Goal: Task Accomplishment & Management: Manage account settings

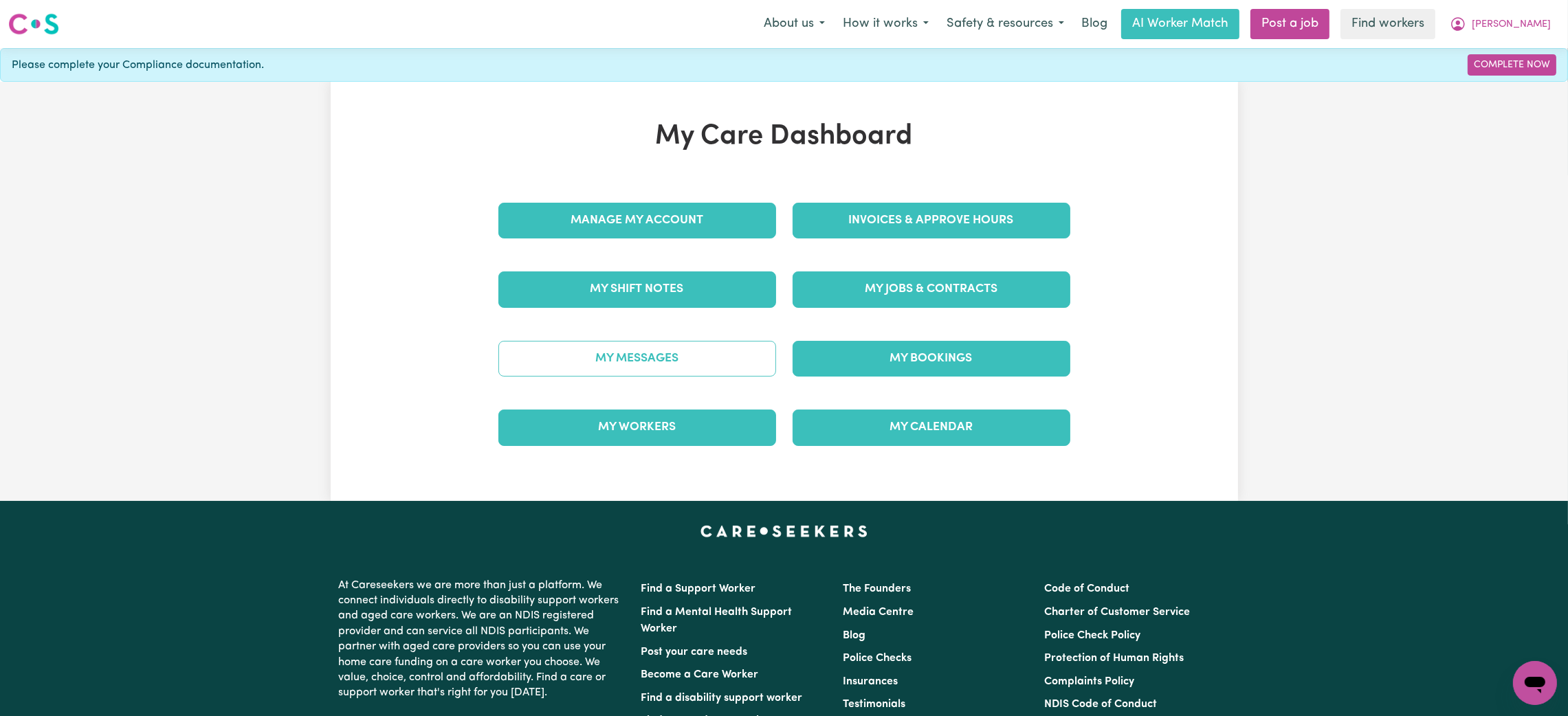
click at [622, 357] on link "My Messages" at bounding box center [637, 359] width 278 height 35
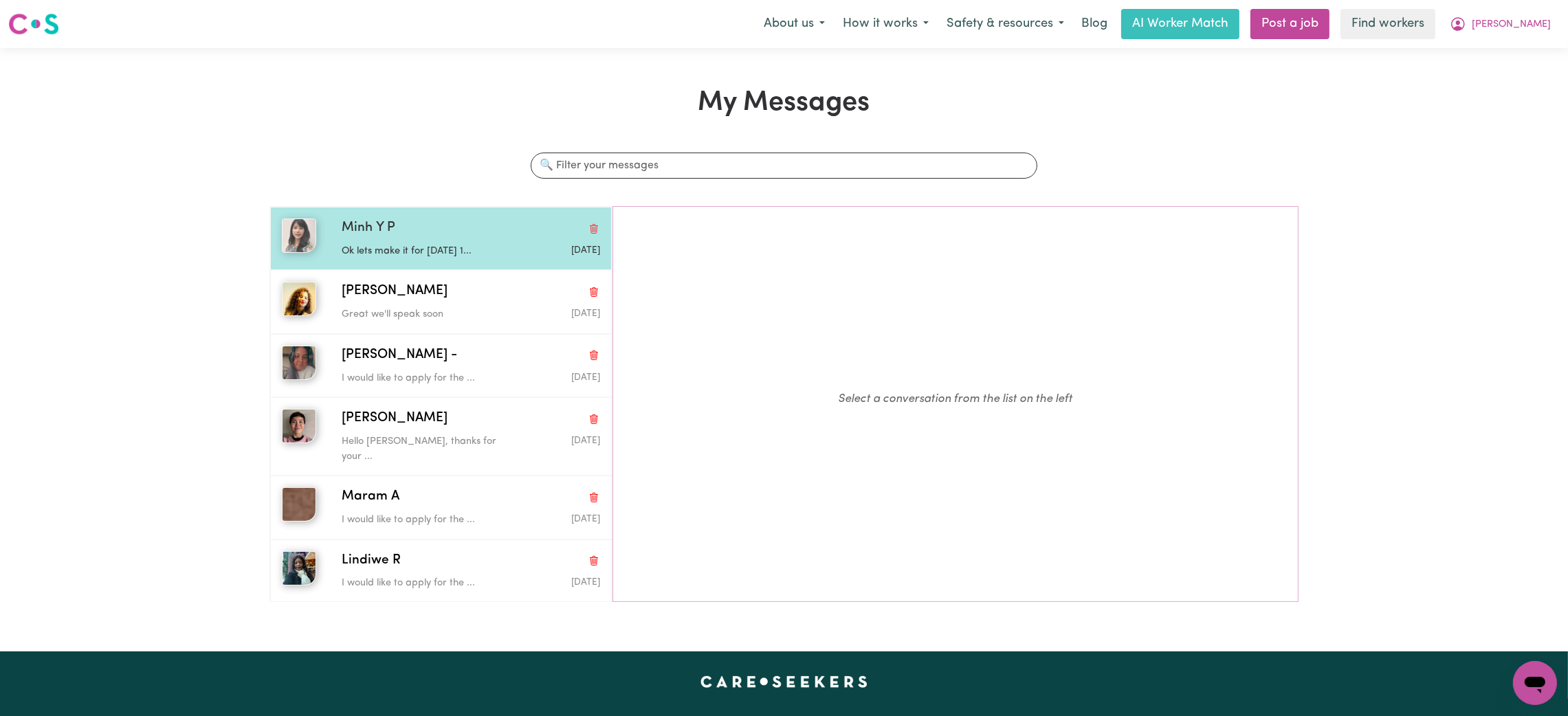
click at [397, 249] on p "Ok lets make it for tomorrow 1..." at bounding box center [428, 251] width 173 height 15
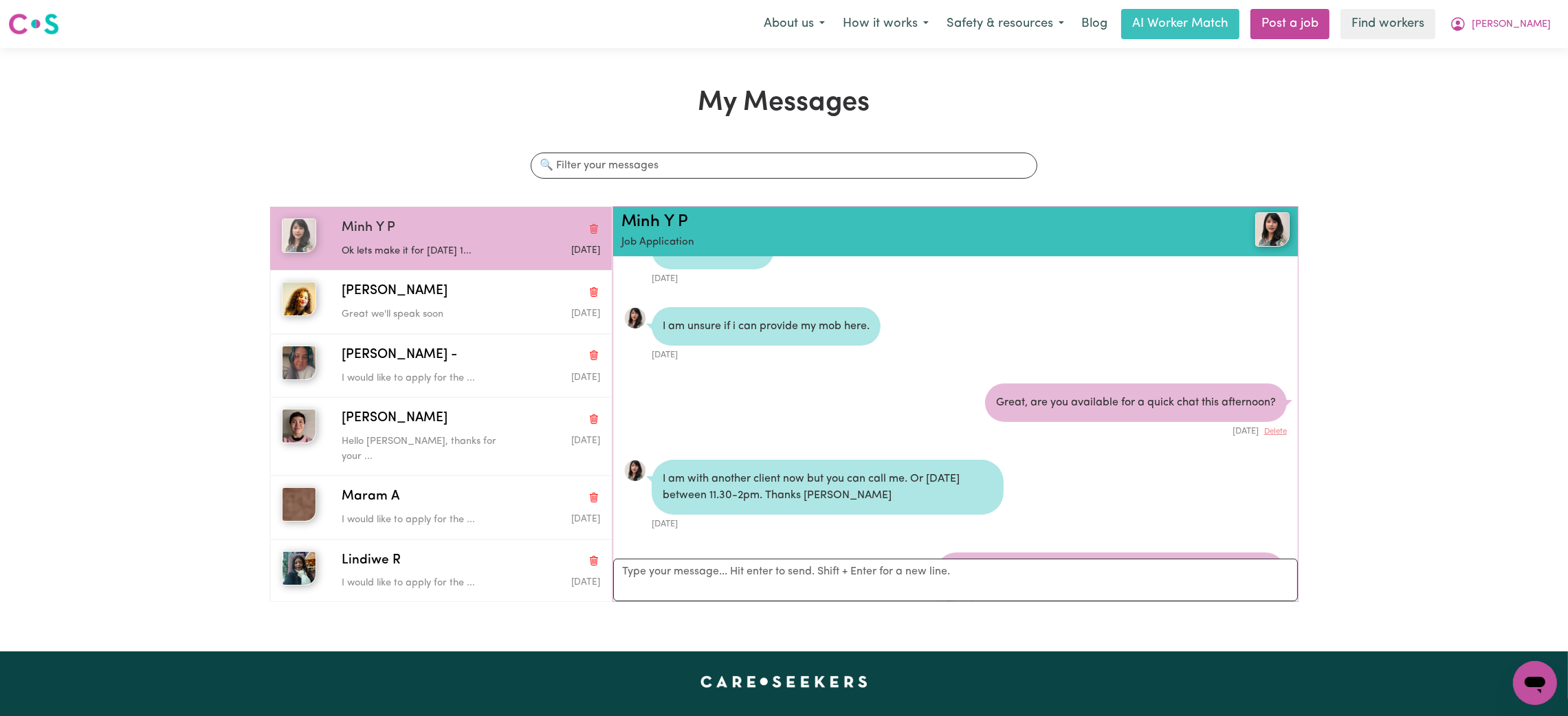
scroll to position [527, 0]
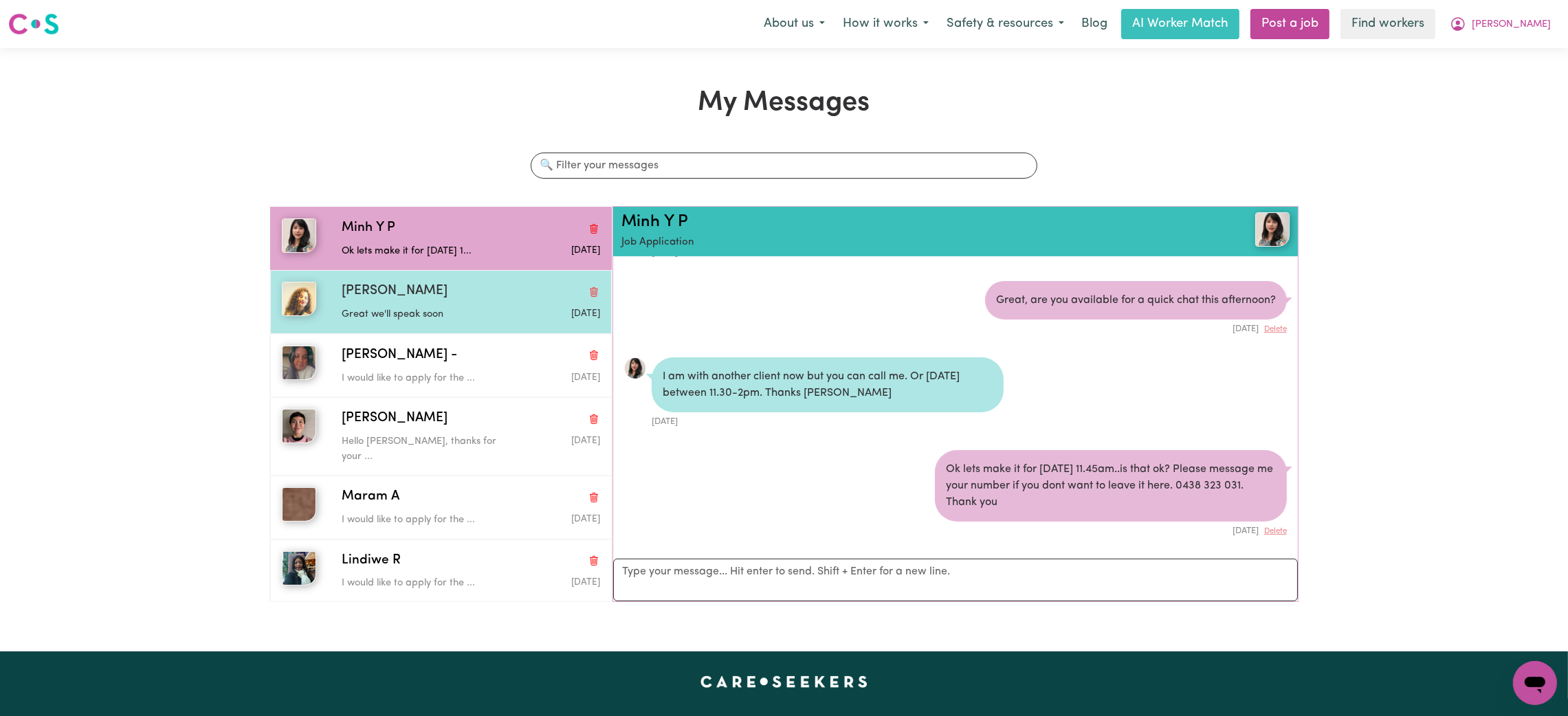
click at [391, 312] on p "Great we'll speak soon" at bounding box center [428, 314] width 173 height 15
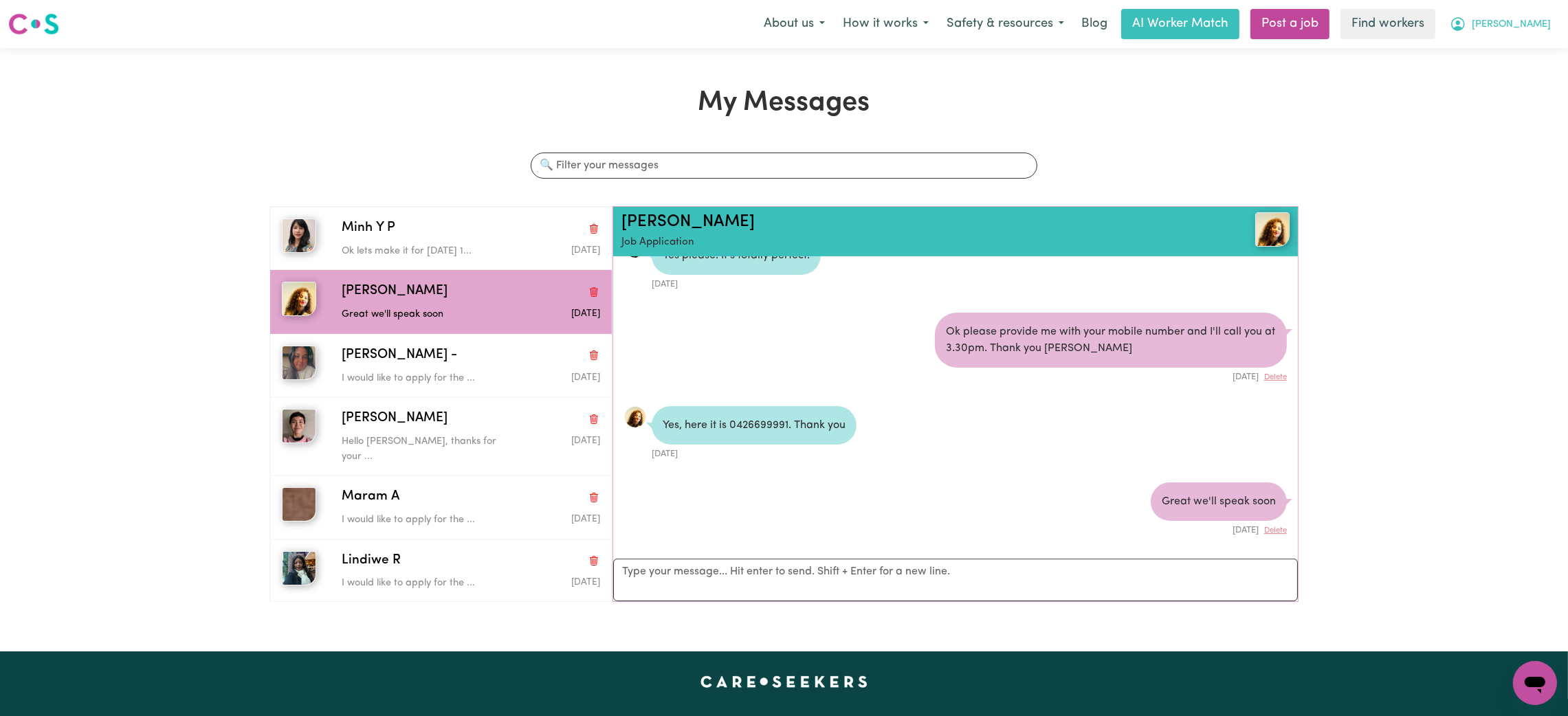
click at [1538, 35] on button "[PERSON_NAME]" at bounding box center [1499, 24] width 119 height 29
click at [1519, 53] on link "My Dashboard" at bounding box center [1504, 53] width 109 height 26
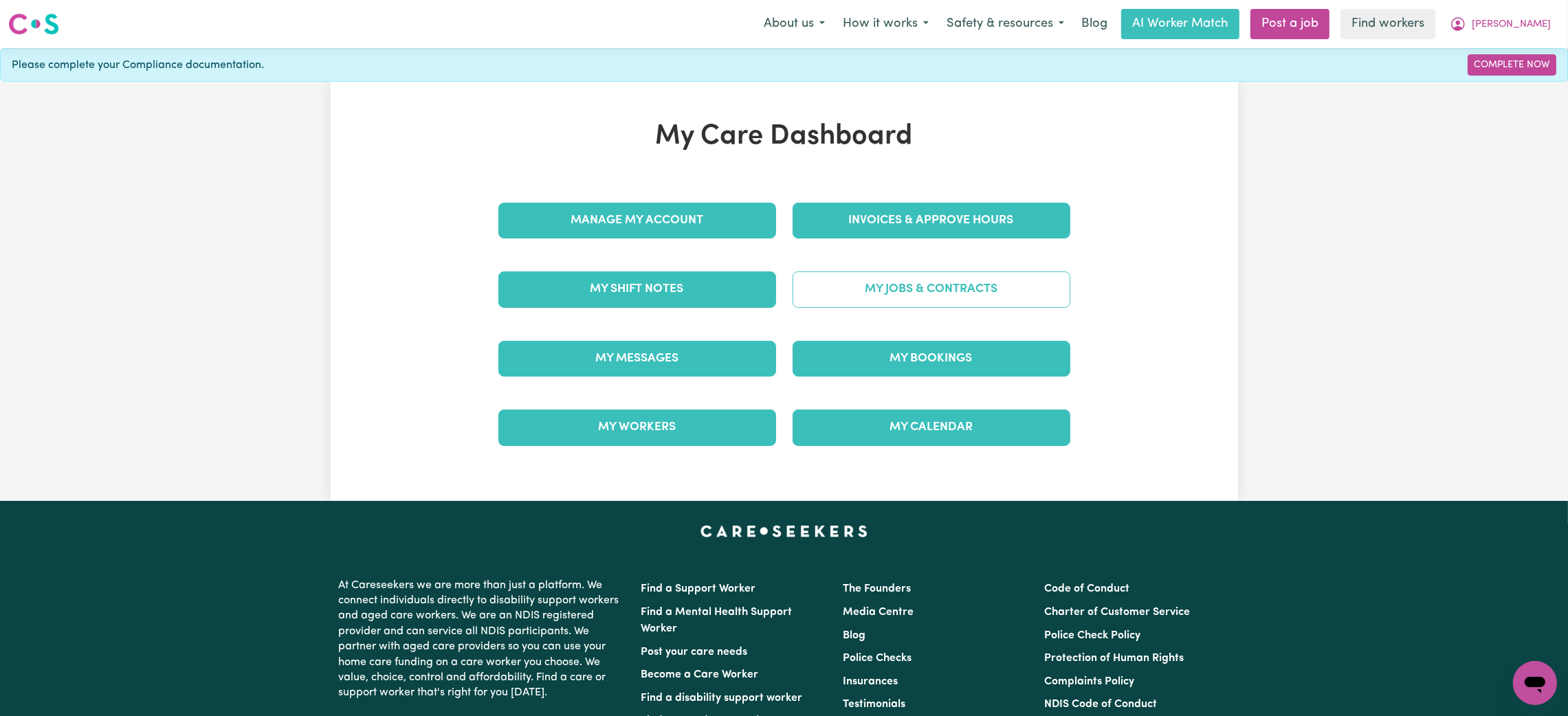
click at [890, 295] on link "My Jobs & Contracts" at bounding box center [931, 289] width 278 height 35
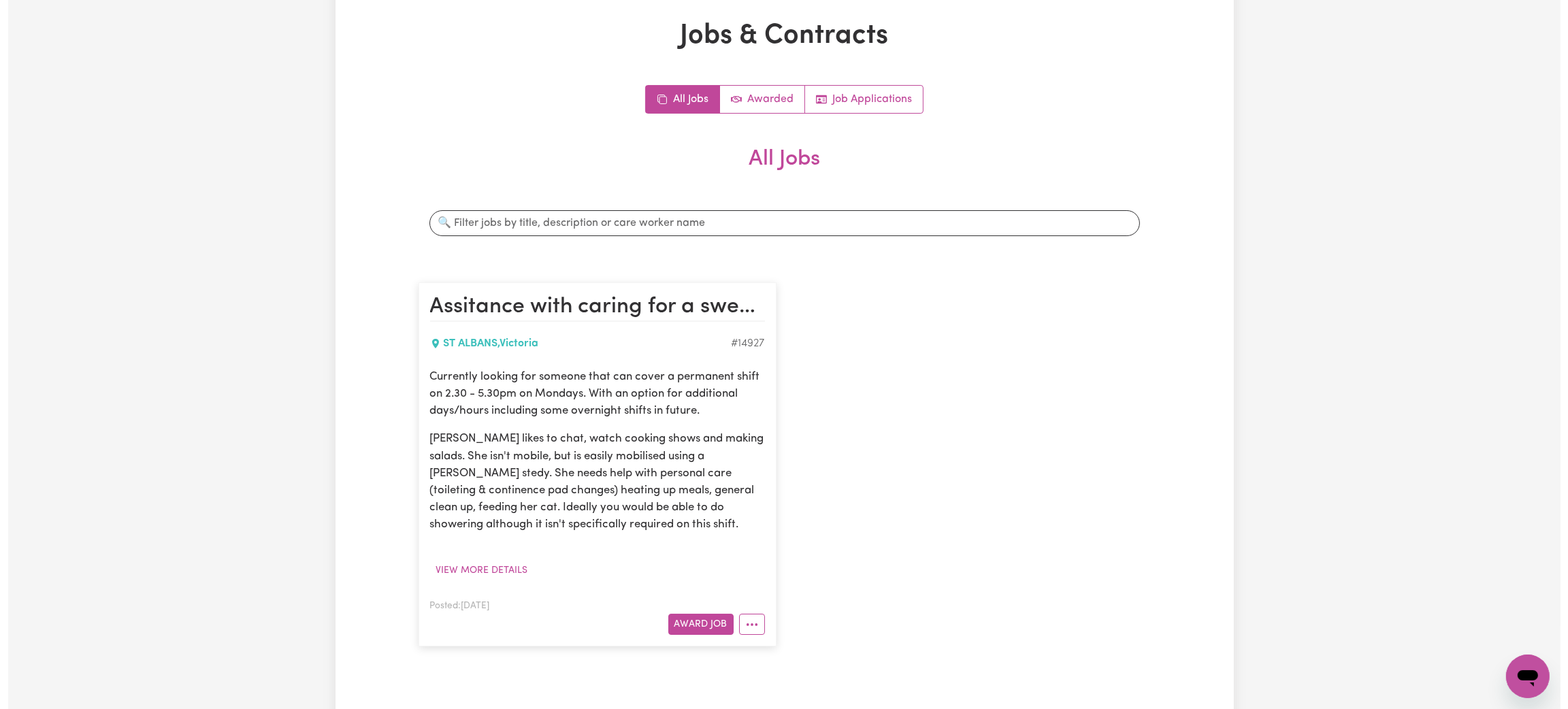
scroll to position [102, 0]
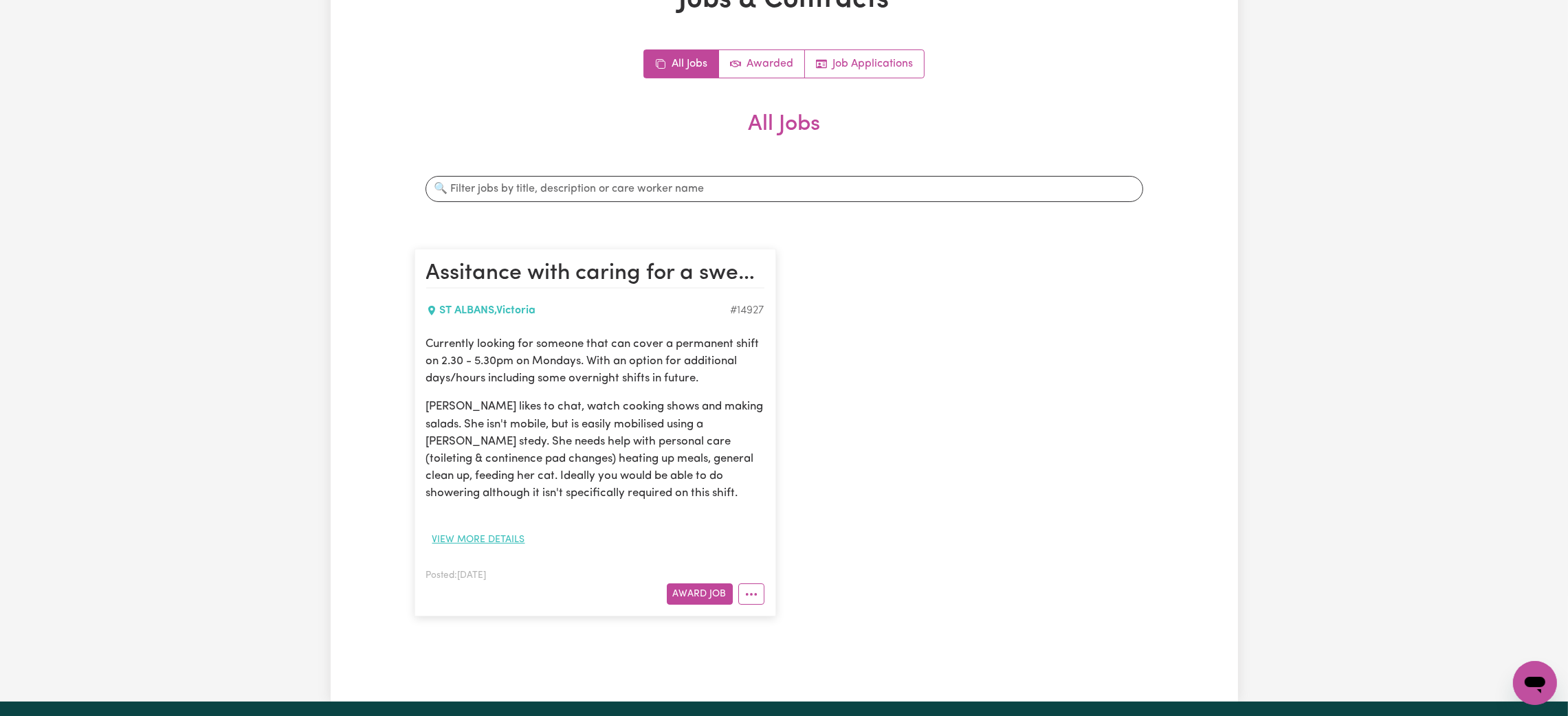
click at [480, 542] on button "View more details" at bounding box center [479, 540] width 105 height 21
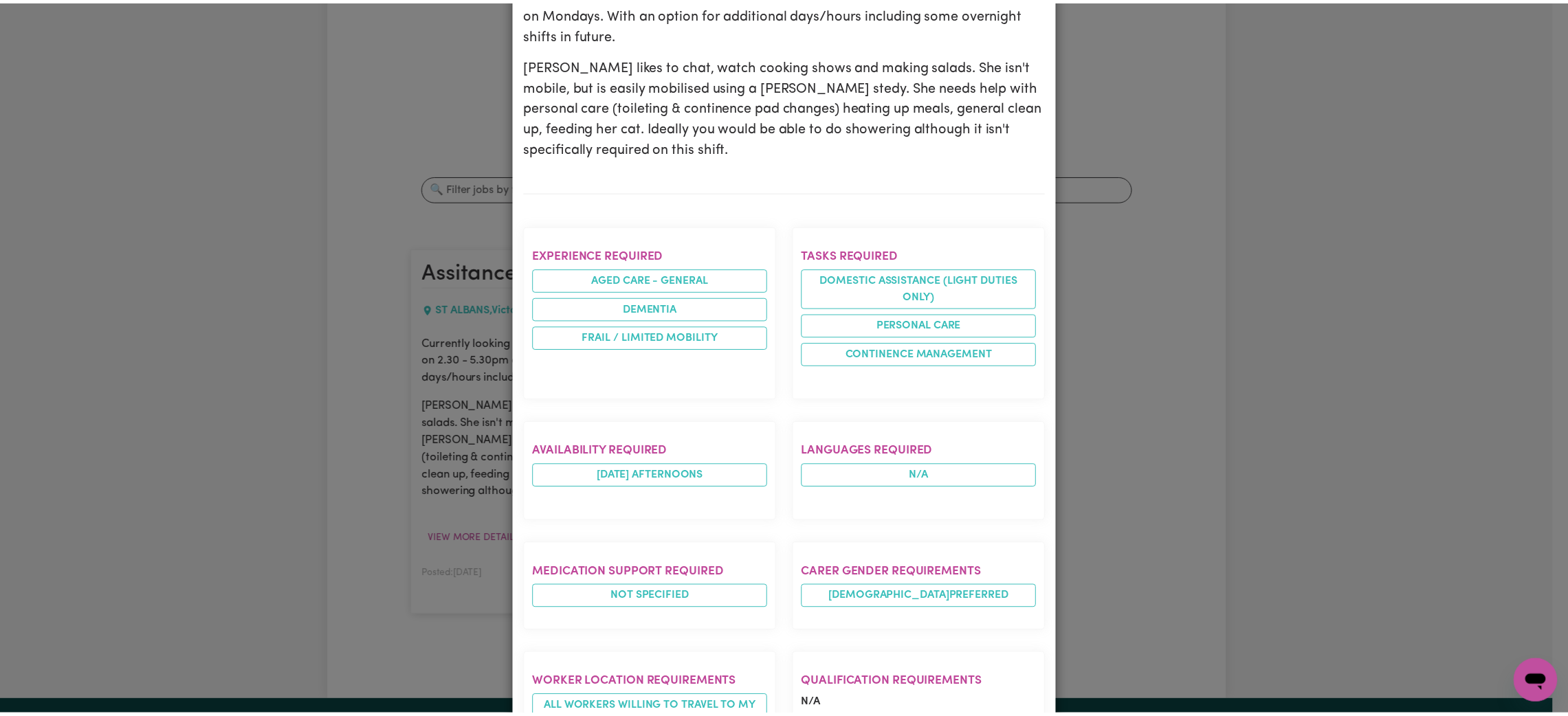
scroll to position [0, 0]
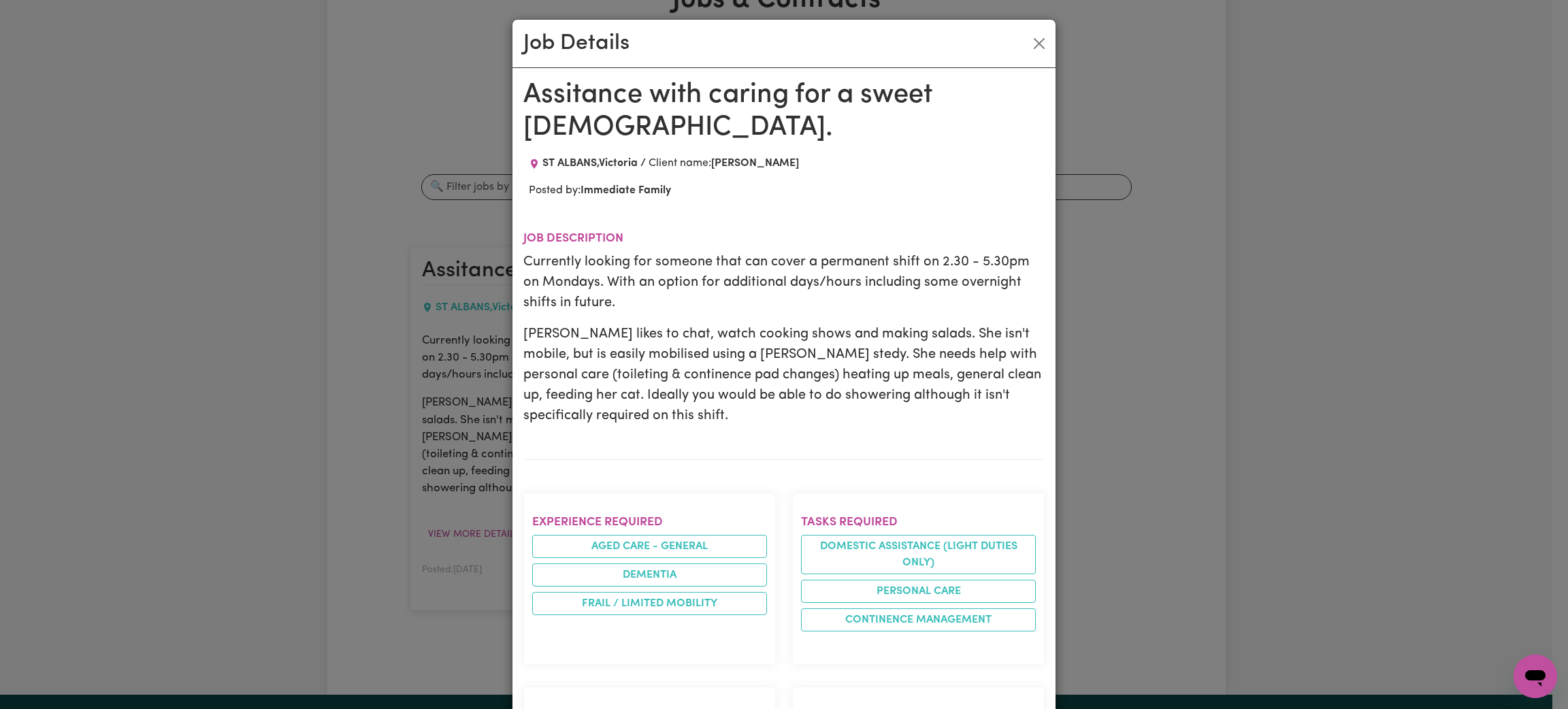
click at [1019, 48] on div "Job Details" at bounding box center [784, 44] width 543 height 48
click at [1028, 46] on button "Close" at bounding box center [1039, 44] width 22 height 22
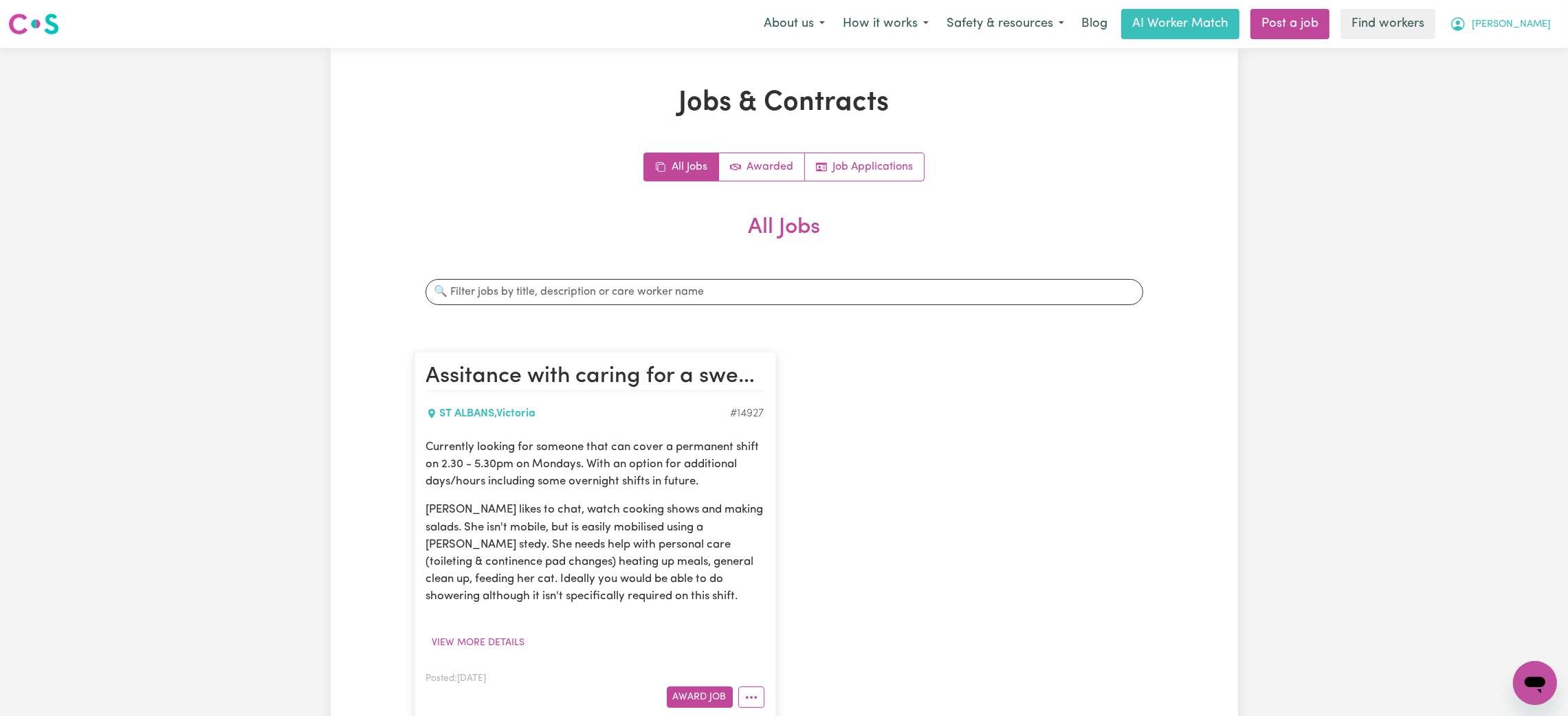
click at [1536, 22] on span "[PERSON_NAME]" at bounding box center [1510, 24] width 79 height 15
click at [1512, 55] on link "My Dashboard" at bounding box center [1504, 53] width 109 height 26
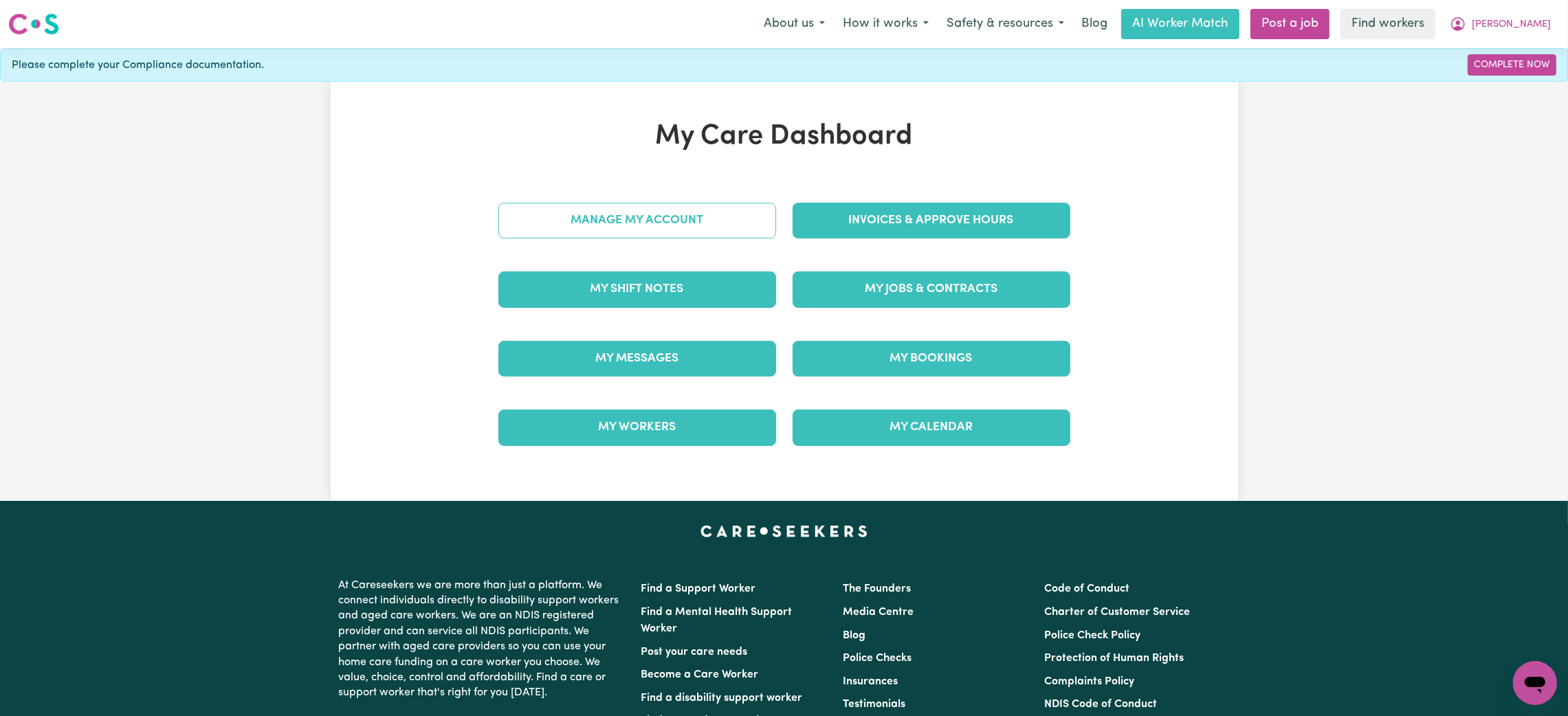
click at [591, 218] on link "Manage My Account" at bounding box center [637, 221] width 278 height 35
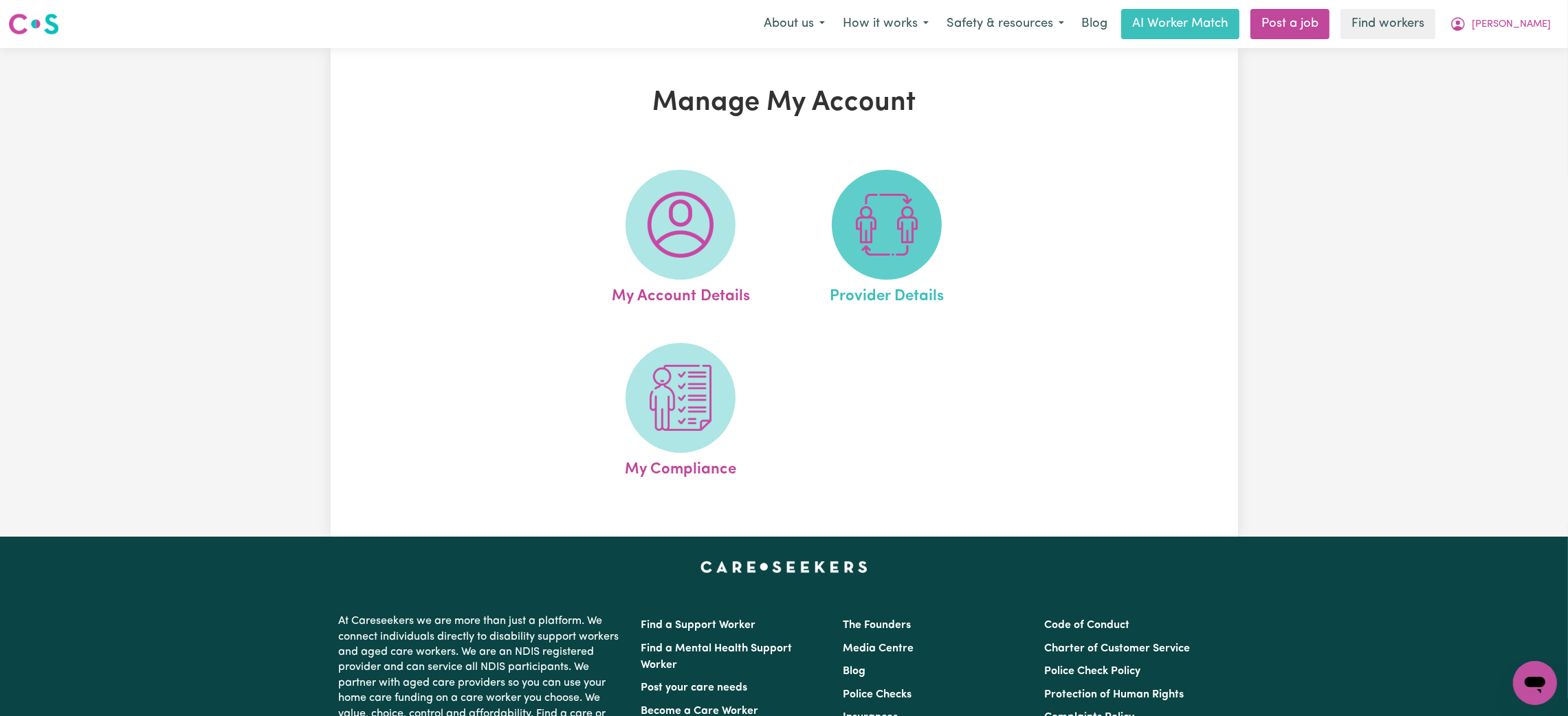
click at [858, 242] on img at bounding box center [886, 224] width 66 height 66
select select "PRIVATELY"
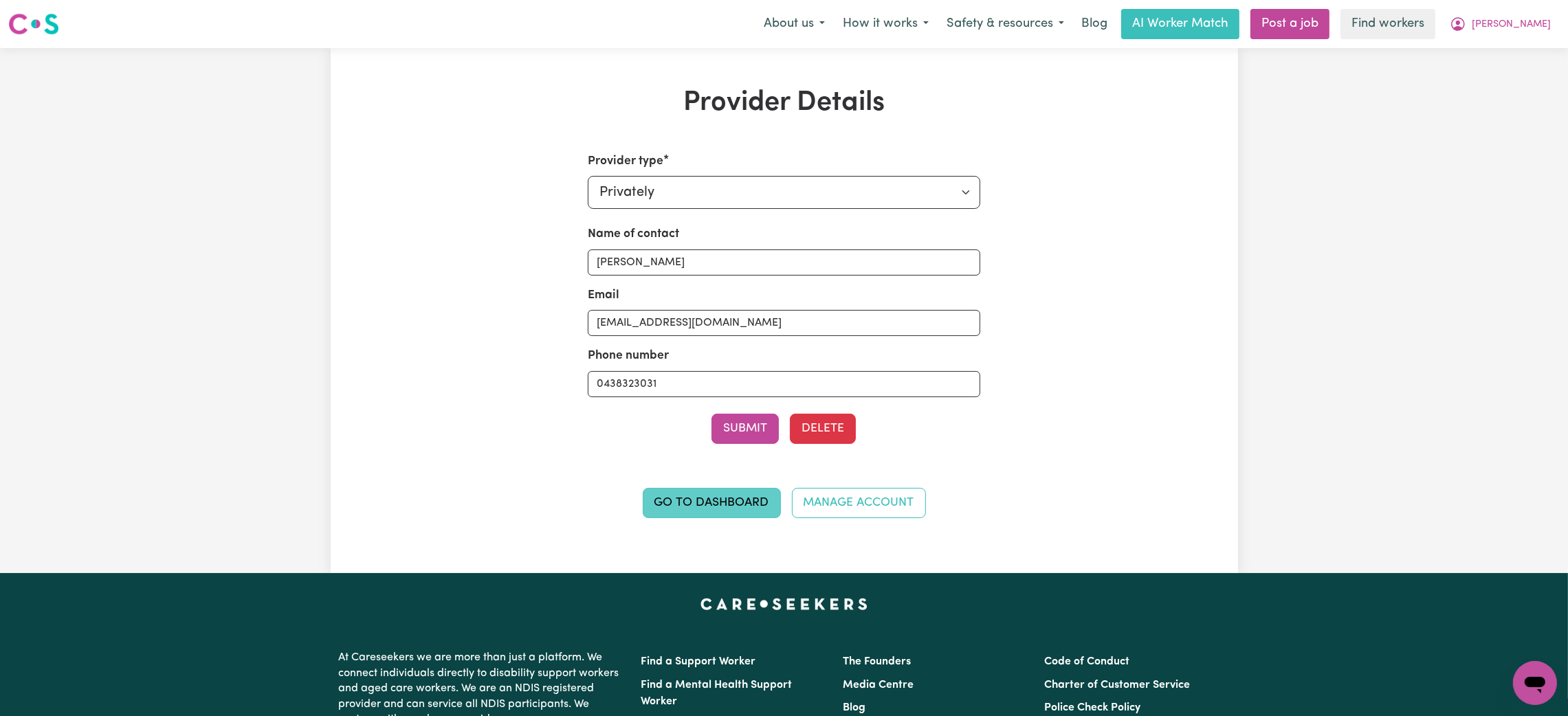
click at [725, 498] on link "Go to Dashboard" at bounding box center [711, 503] width 138 height 30
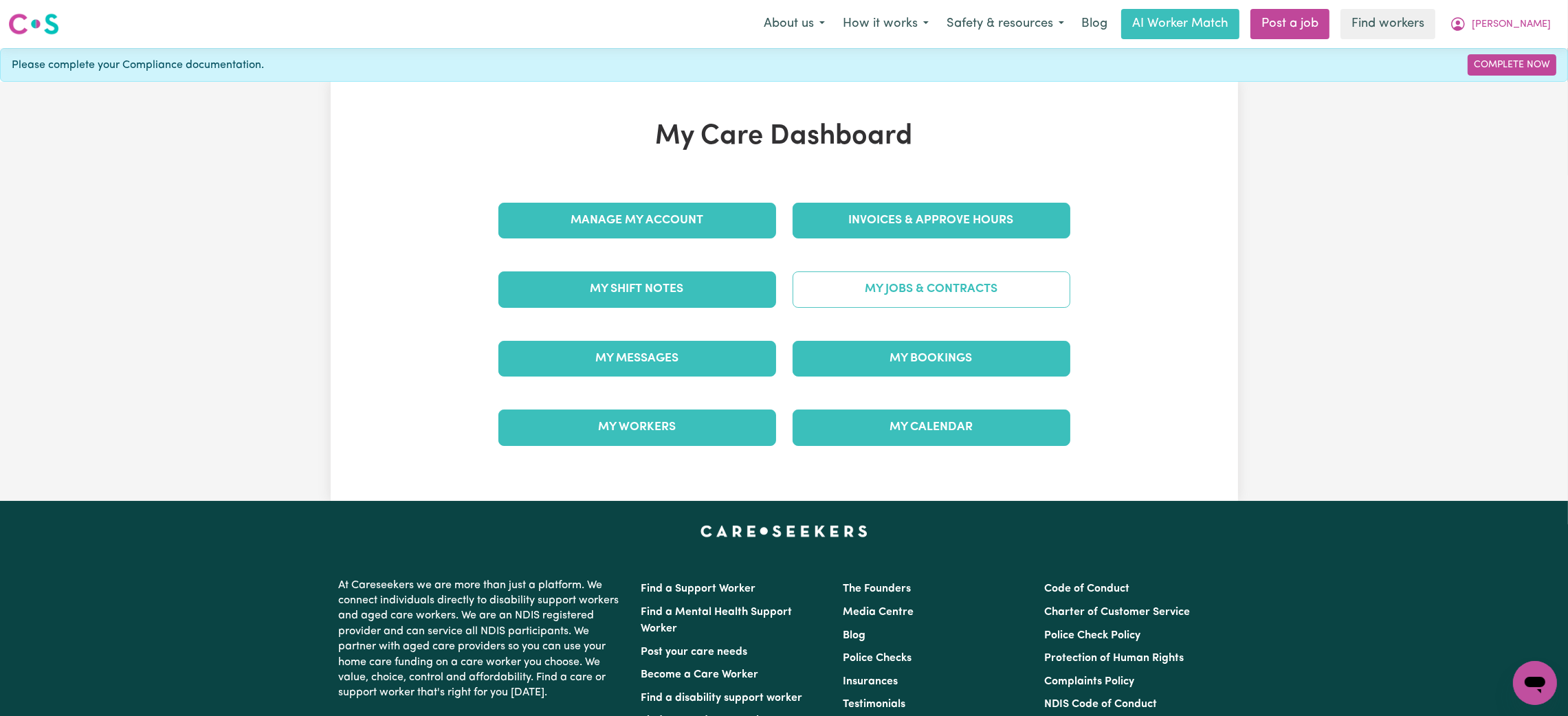
click at [914, 294] on link "My Jobs & Contracts" at bounding box center [931, 289] width 278 height 35
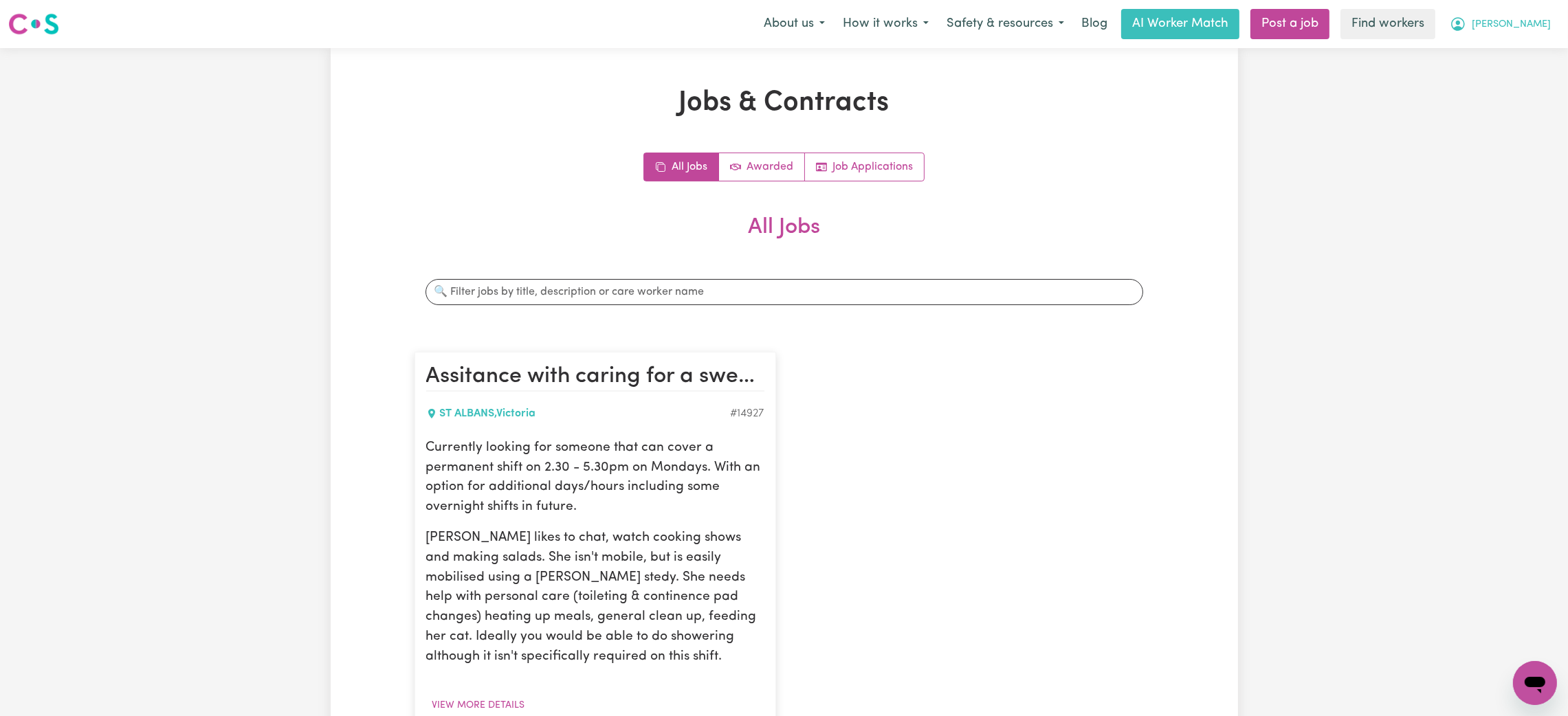
click at [1531, 40] on nav "Menu About us How it works Safety & resources Blog AI Worker Match Post a job F…" at bounding box center [784, 24] width 1568 height 48
click at [1530, 24] on button "[PERSON_NAME]" at bounding box center [1499, 24] width 119 height 29
click at [1494, 45] on link "My Dashboard" at bounding box center [1504, 53] width 109 height 26
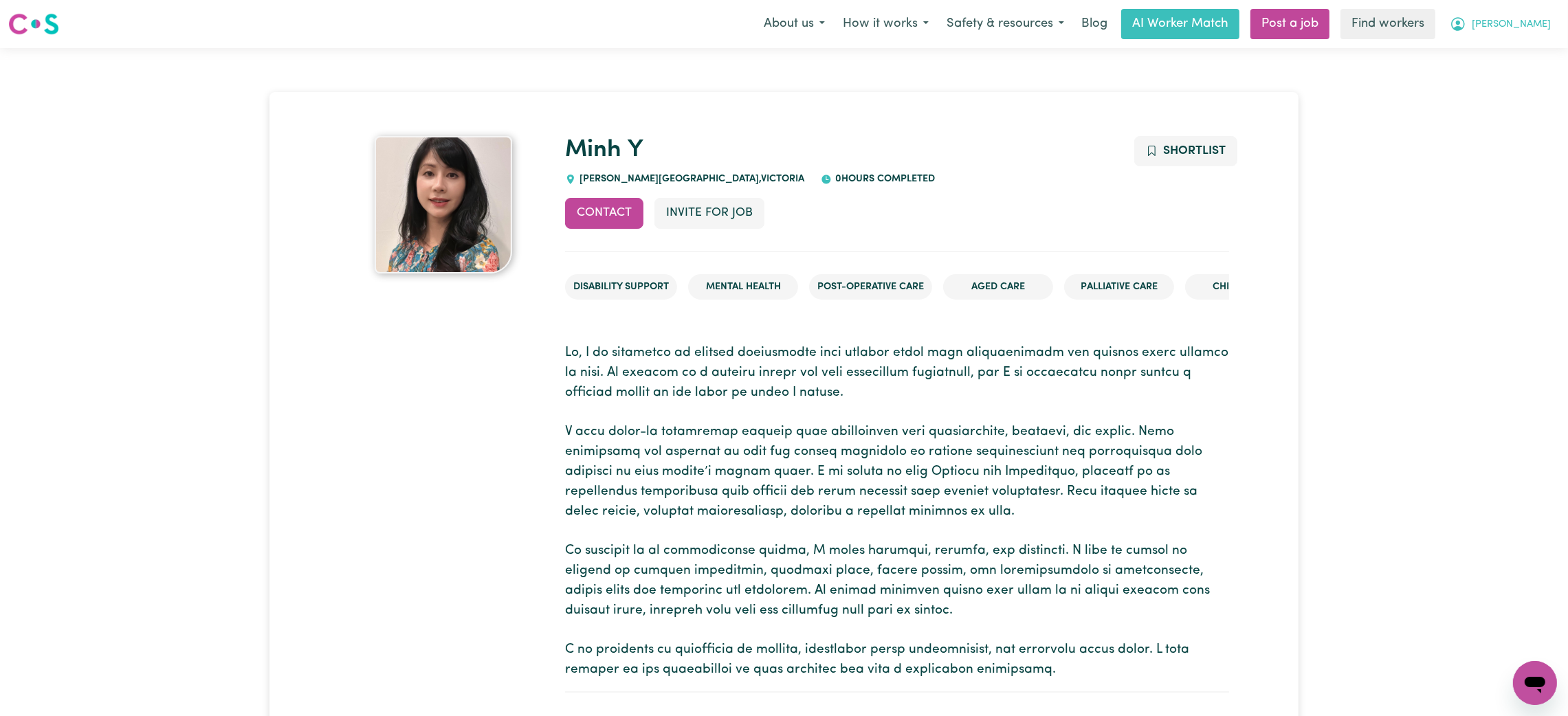
click at [1535, 31] on span "[PERSON_NAME]" at bounding box center [1510, 24] width 79 height 15
click at [1504, 80] on link "Logout" at bounding box center [1504, 78] width 109 height 26
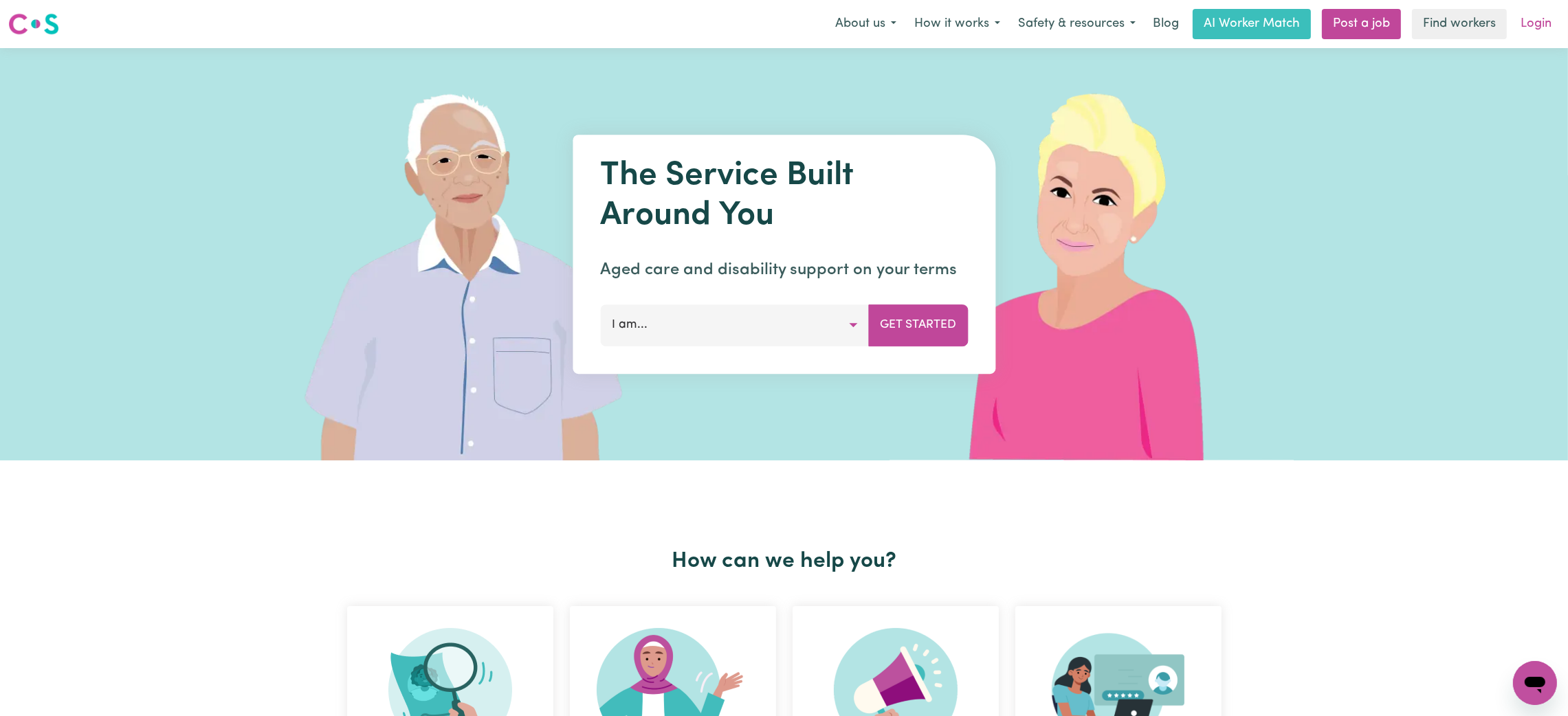
click at [1540, 20] on link "Login" at bounding box center [1536, 24] width 47 height 30
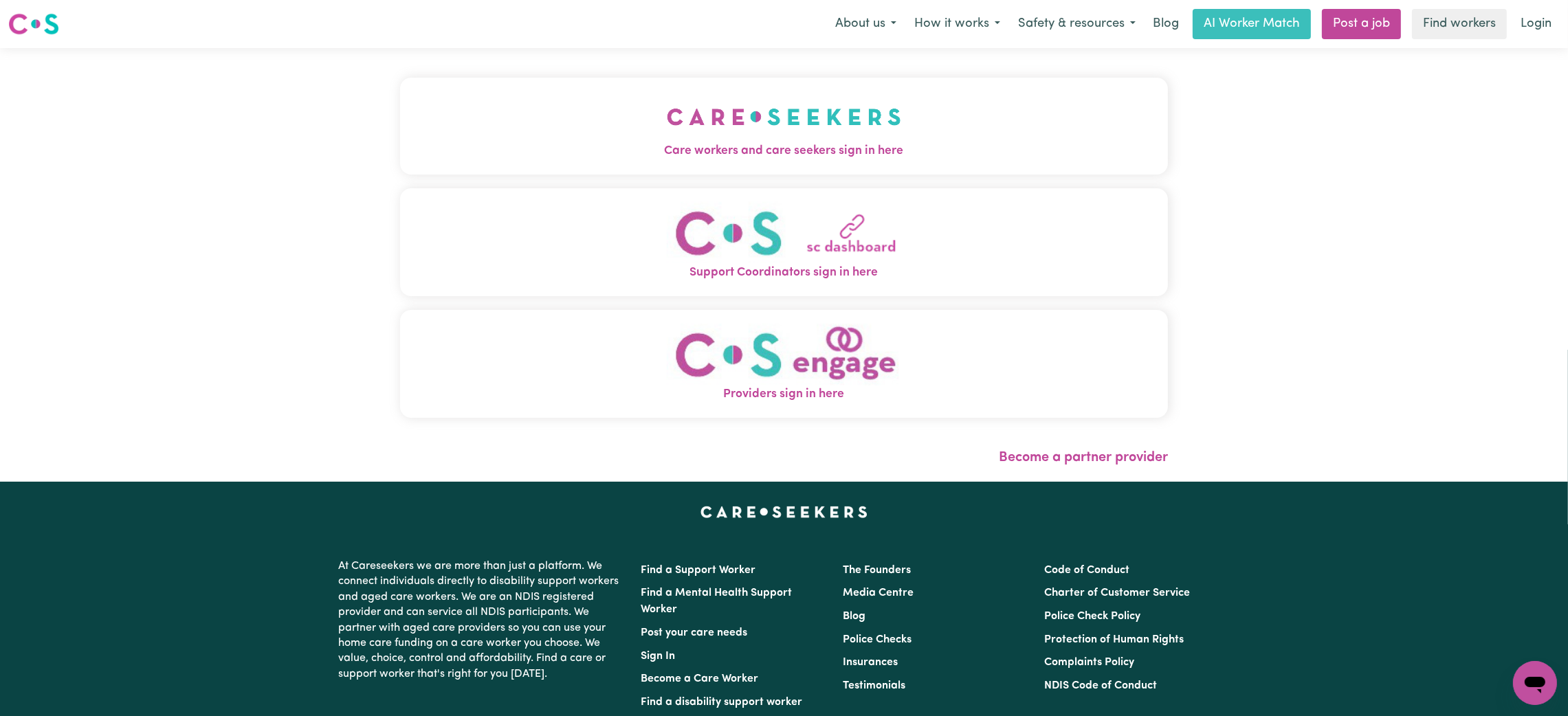
click at [667, 138] on img "Care workers and care seekers sign in here" at bounding box center [784, 117] width 234 height 51
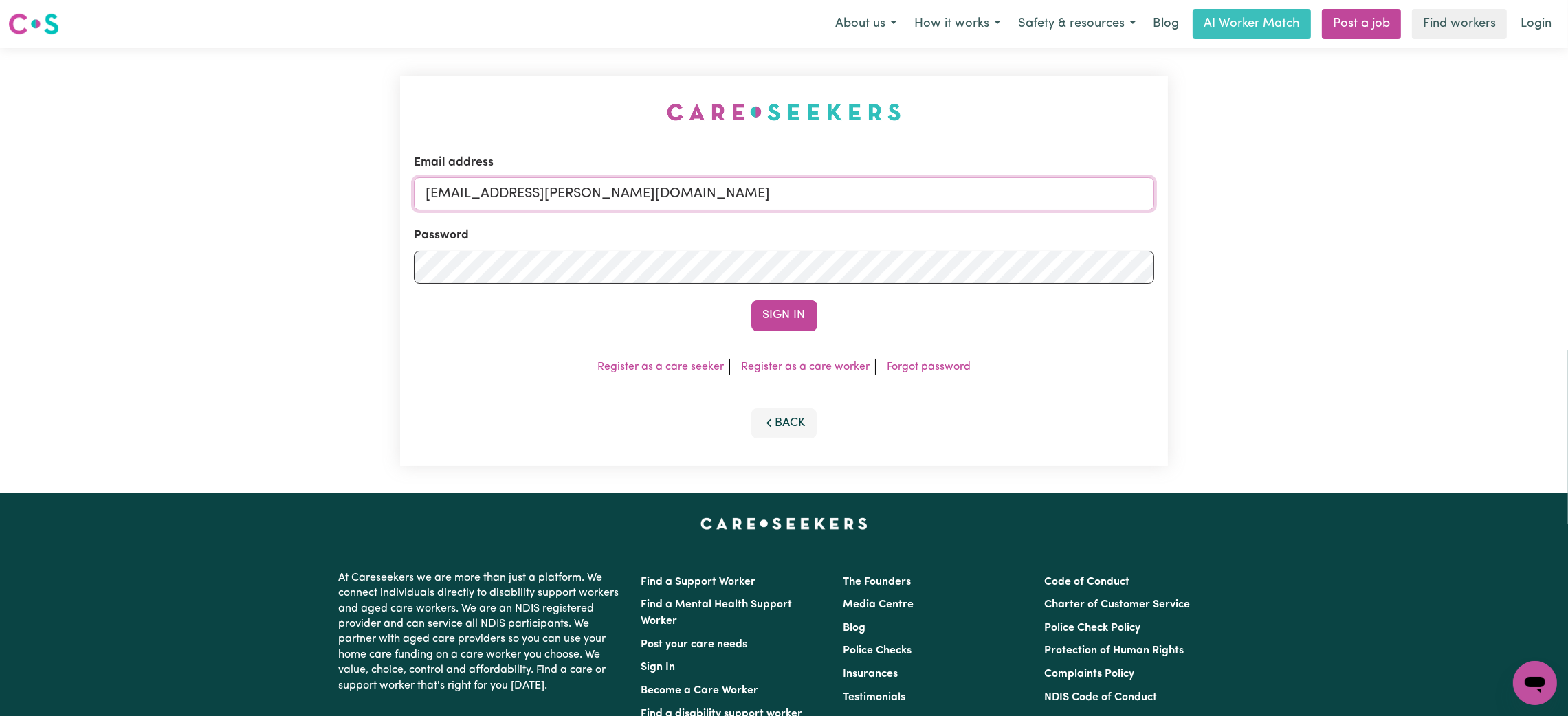
click at [545, 189] on input "[EMAIL_ADDRESS][PERSON_NAME][DOMAIN_NAME]" at bounding box center [784, 193] width 740 height 33
drag, startPoint x: 499, startPoint y: 195, endPoint x: 845, endPoint y: 213, distance: 346.5
click at [845, 213] on form "Email address [EMAIL_ADDRESS][PERSON_NAME][DOMAIN_NAME] Password Sign In" at bounding box center [784, 242] width 740 height 177
type input "superuser~[PERSON_NAME][EMAIL_ADDRESS][PERSON_NAME][DOMAIN_NAME]"
click at [751, 300] on button "Sign In" at bounding box center [784, 315] width 66 height 30
